Goal: Task Accomplishment & Management: Use online tool/utility

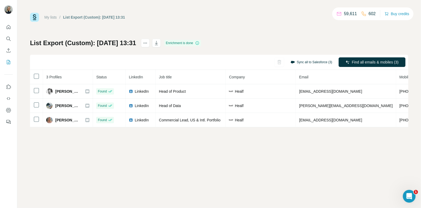
click at [321, 63] on button "Sync all to Salesforce (3)" at bounding box center [311, 62] width 49 height 8
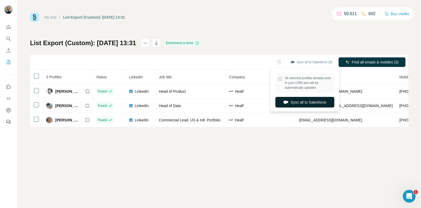
click at [314, 105] on button "Sync all to Salesforce" at bounding box center [304, 102] width 59 height 11
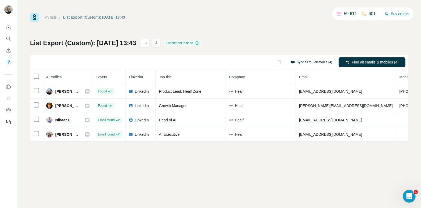
click at [311, 62] on button "Sync all to Salesforce (4)" at bounding box center [311, 62] width 49 height 8
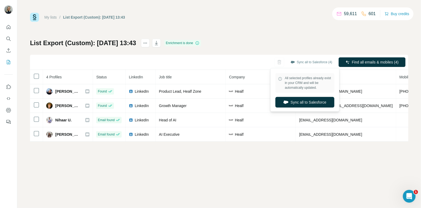
click at [325, 107] on div "All selected profiles already exist in your CRM and will be automatically updat…" at bounding box center [305, 89] width 66 height 41
click at [318, 101] on button "Sync all to Salesforce" at bounding box center [304, 102] width 59 height 11
